Goal: Task Accomplishment & Management: Use online tool/utility

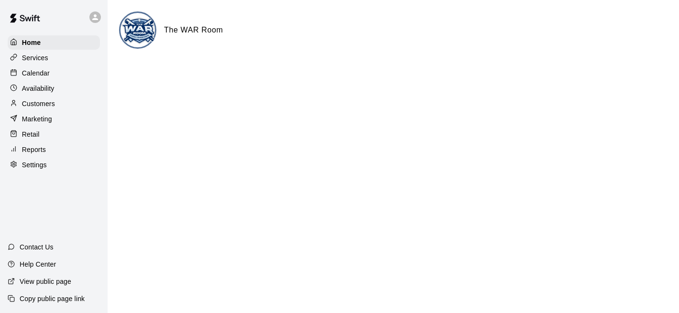
click at [139, 30] on img at bounding box center [138, 31] width 36 height 36
click at [33, 60] on p "Services" at bounding box center [35, 58] width 26 height 10
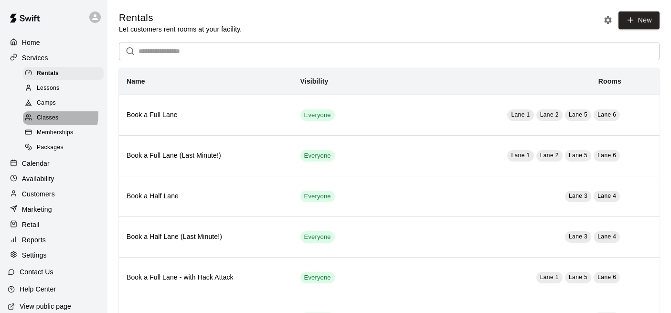
click at [48, 114] on span "Classes" at bounding box center [48, 118] width 22 height 10
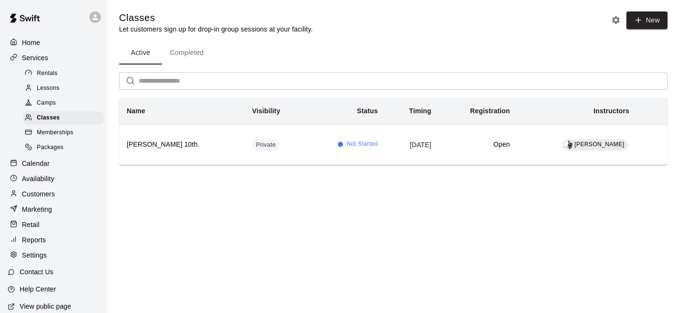
click at [51, 103] on span "Camps" at bounding box center [46, 103] width 19 height 10
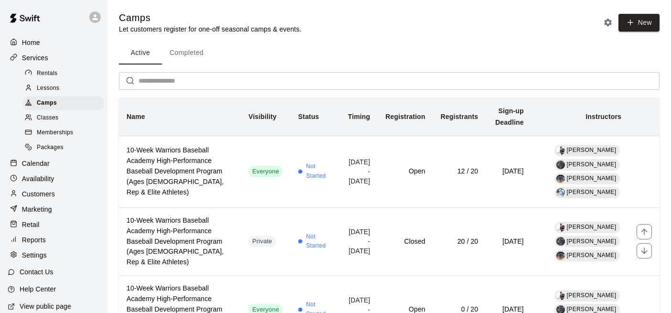
scroll to position [2, 0]
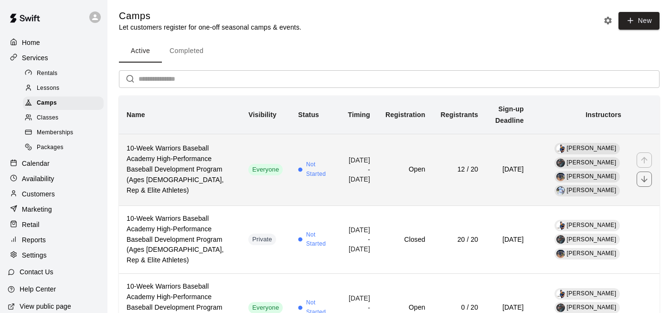
click at [178, 176] on h6 "10-Week Warriors Baseball Academy High-Performance Baseball Development Program…" at bounding box center [180, 169] width 107 height 53
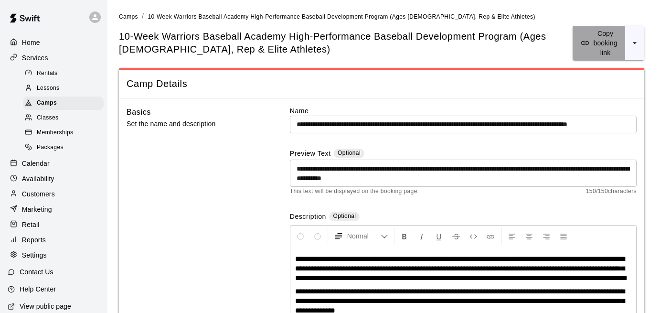
click at [594, 53] on p "Copy booking link" at bounding box center [606, 43] width 24 height 29
